Goal: Navigation & Orientation: Find specific page/section

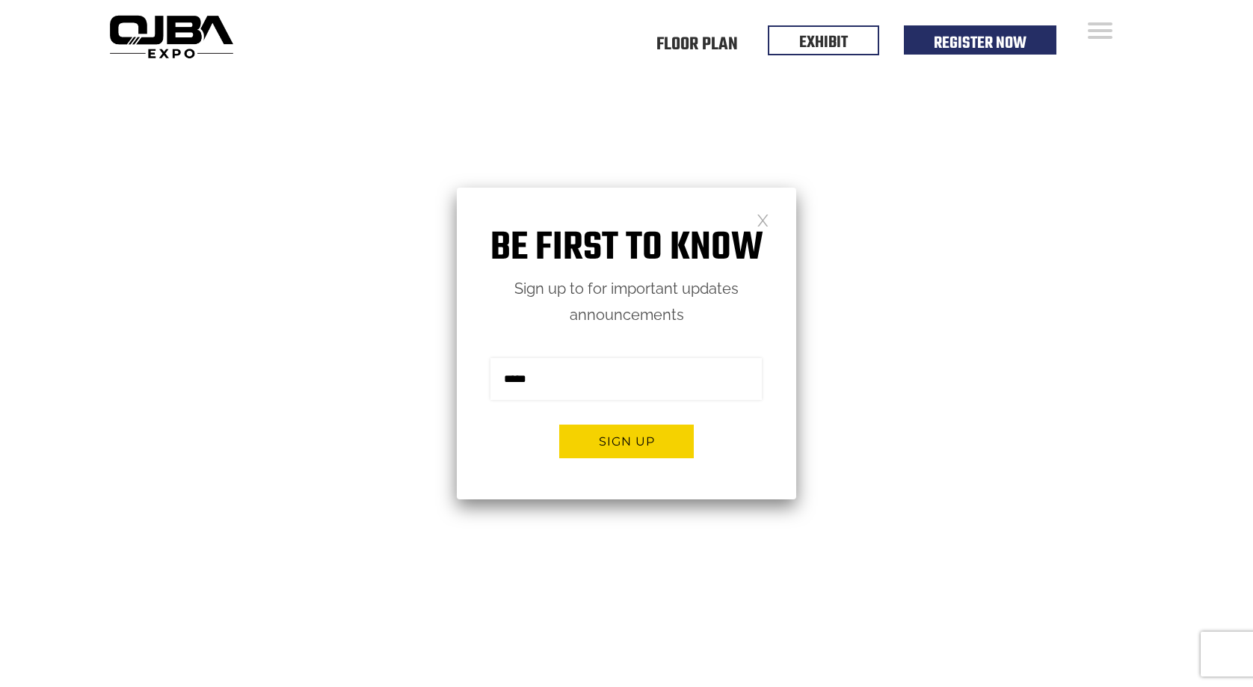
click at [768, 221] on link at bounding box center [763, 219] width 13 height 13
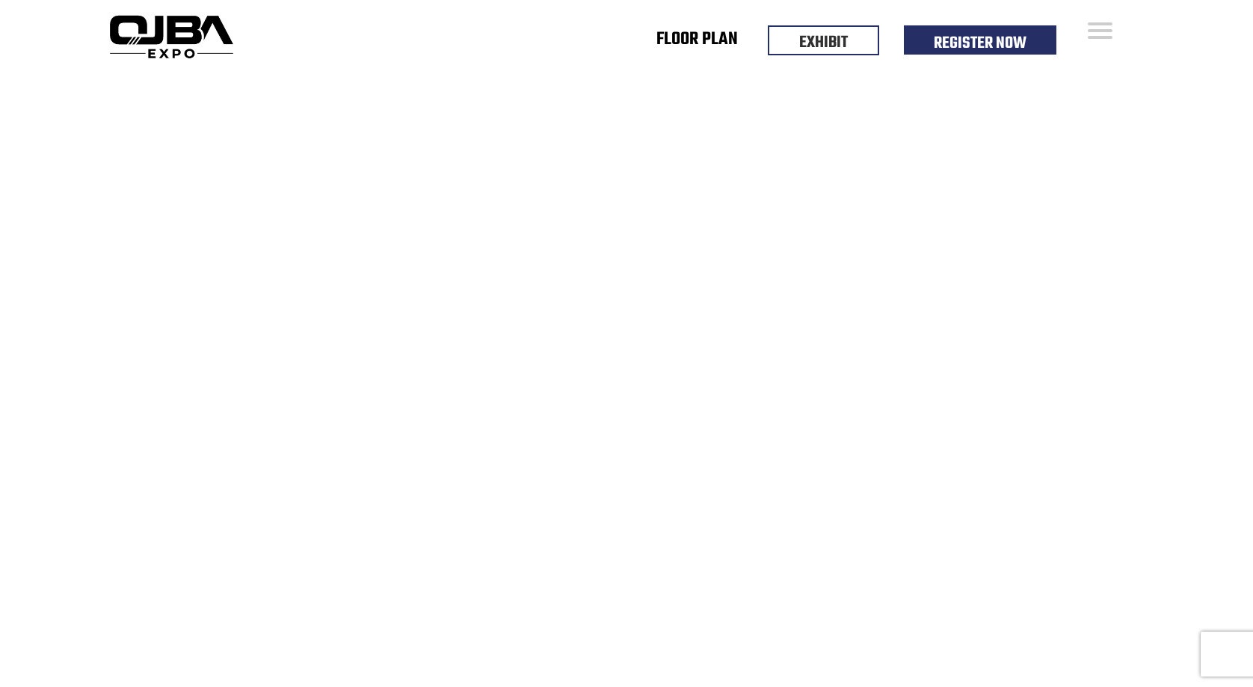
click at [697, 45] on link "Floor Plan" at bounding box center [698, 42] width 82 height 5
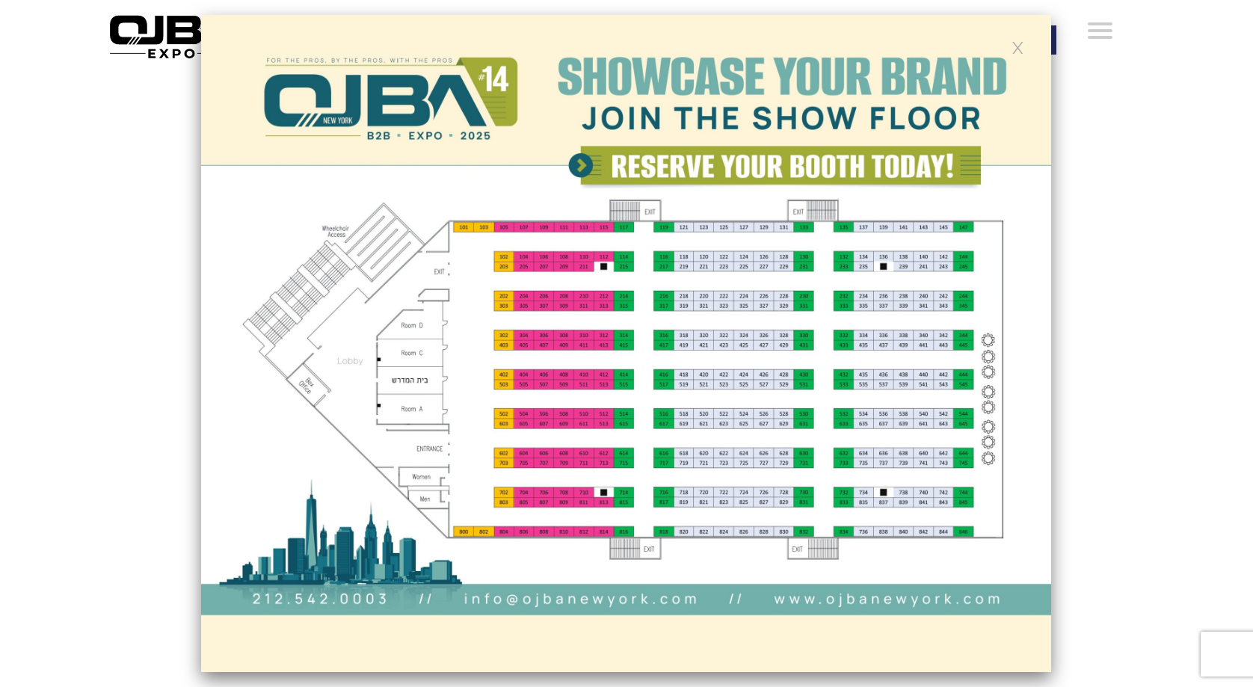
click at [1018, 41] on link at bounding box center [1018, 46] width 13 height 13
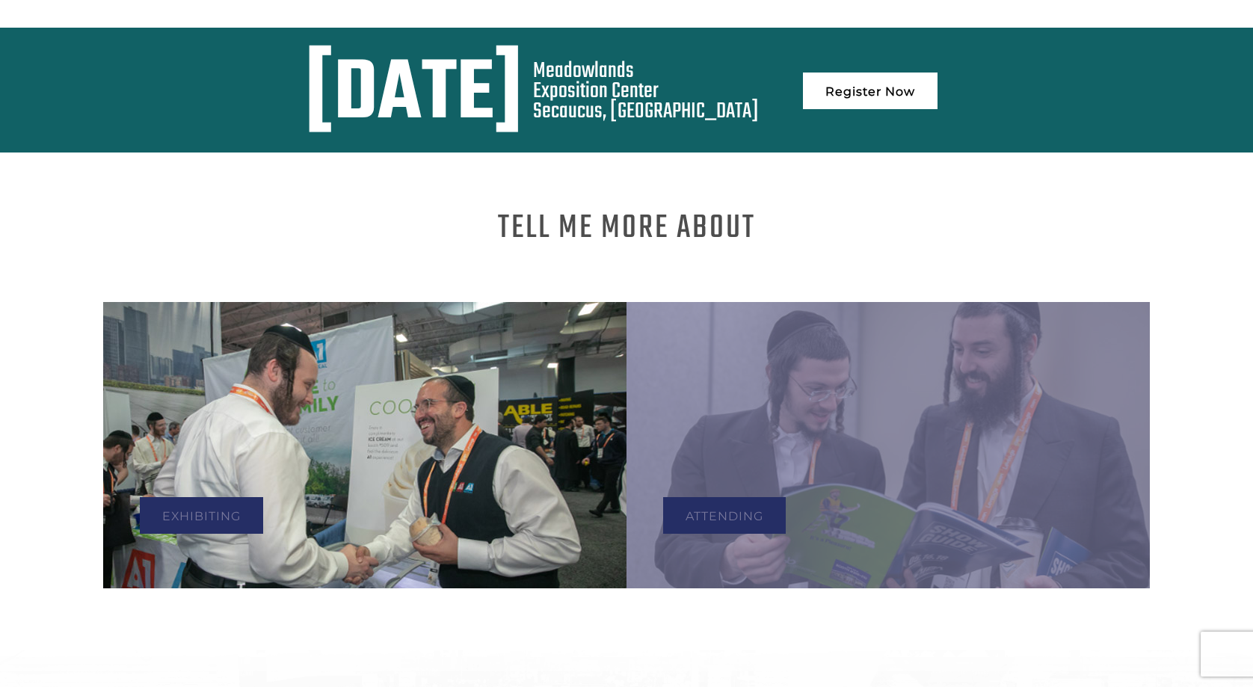
scroll to position [673, 0]
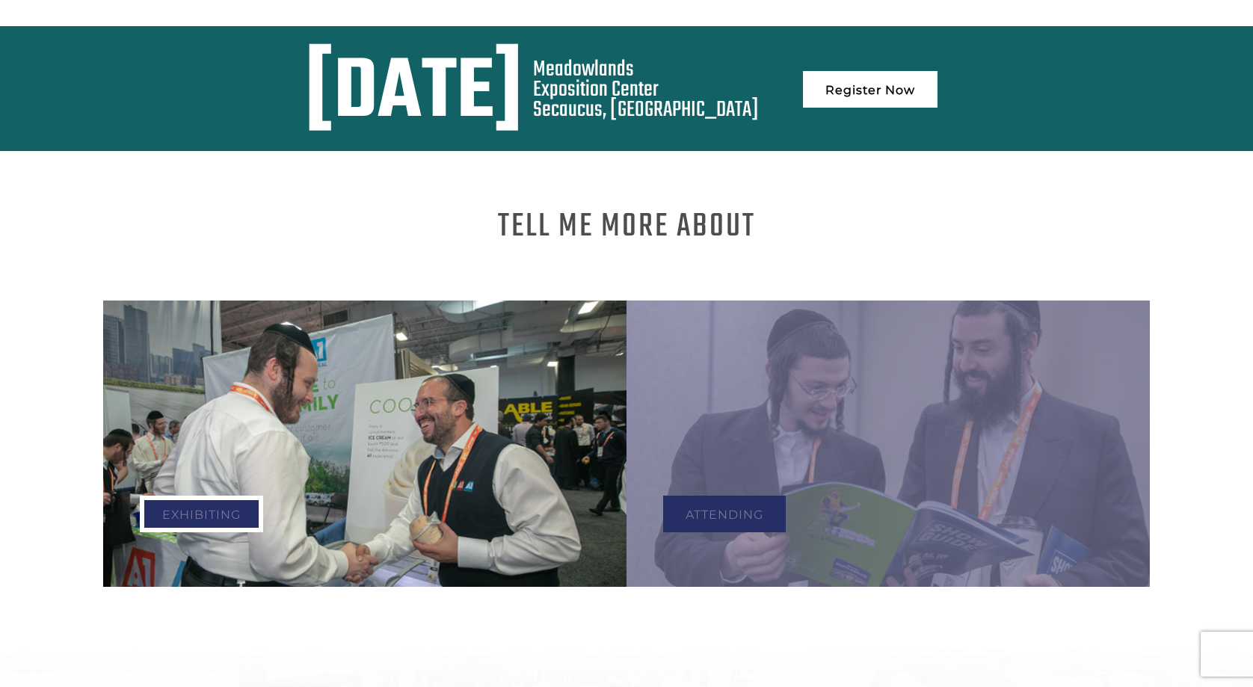
click at [244, 496] on link "Exhibiting" at bounding box center [201, 514] width 123 height 37
